Goal: Information Seeking & Learning: Learn about a topic

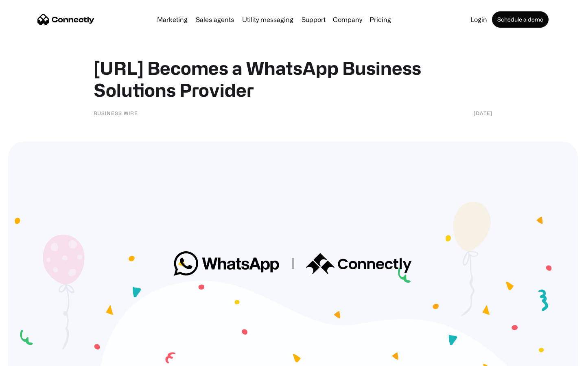
scroll to position [1009, 0]
